Goal: Browse casually

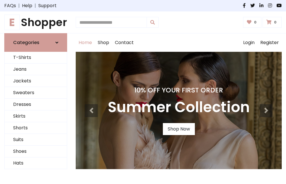
click at [143, 92] on h4 "10% Off Your First Order" at bounding box center [179, 90] width 142 height 8
click at [179, 129] on link "Shop Now" at bounding box center [179, 129] width 32 height 12
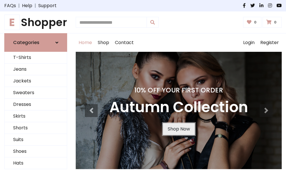
click at [179, 129] on link "Shop Now" at bounding box center [179, 129] width 32 height 12
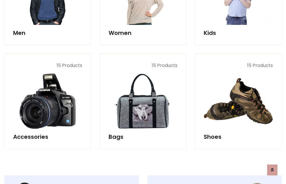
scroll to position [570, 0]
